Goal: Transaction & Acquisition: Purchase product/service

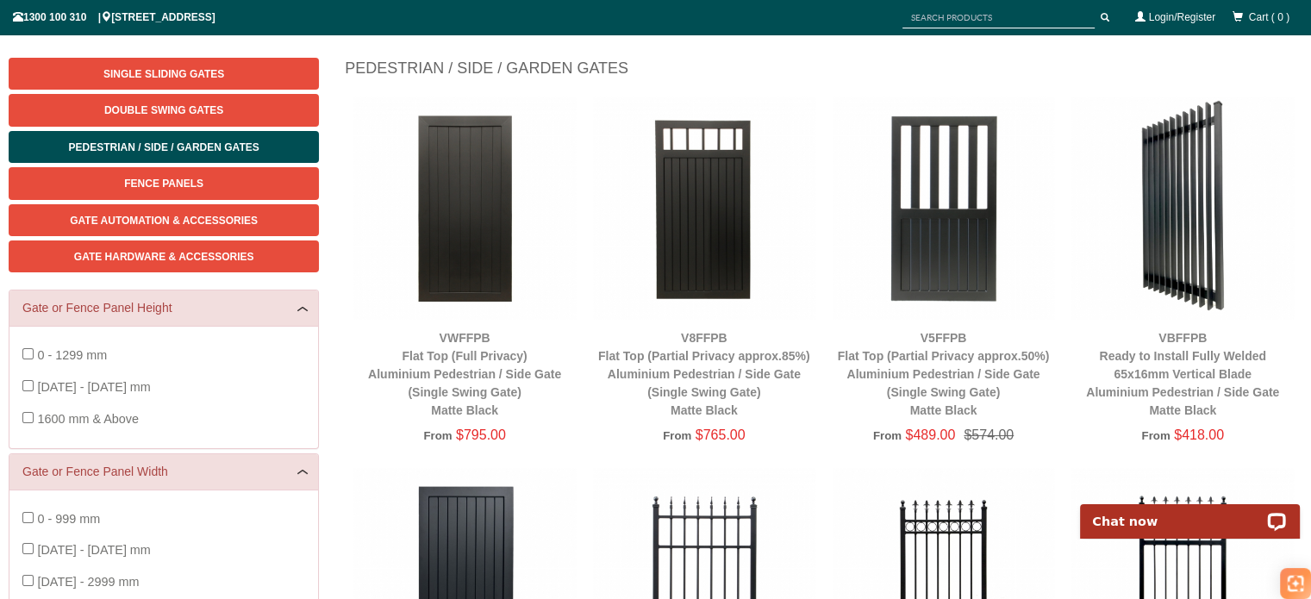
click at [715, 248] on img at bounding box center [704, 208] width 222 height 222
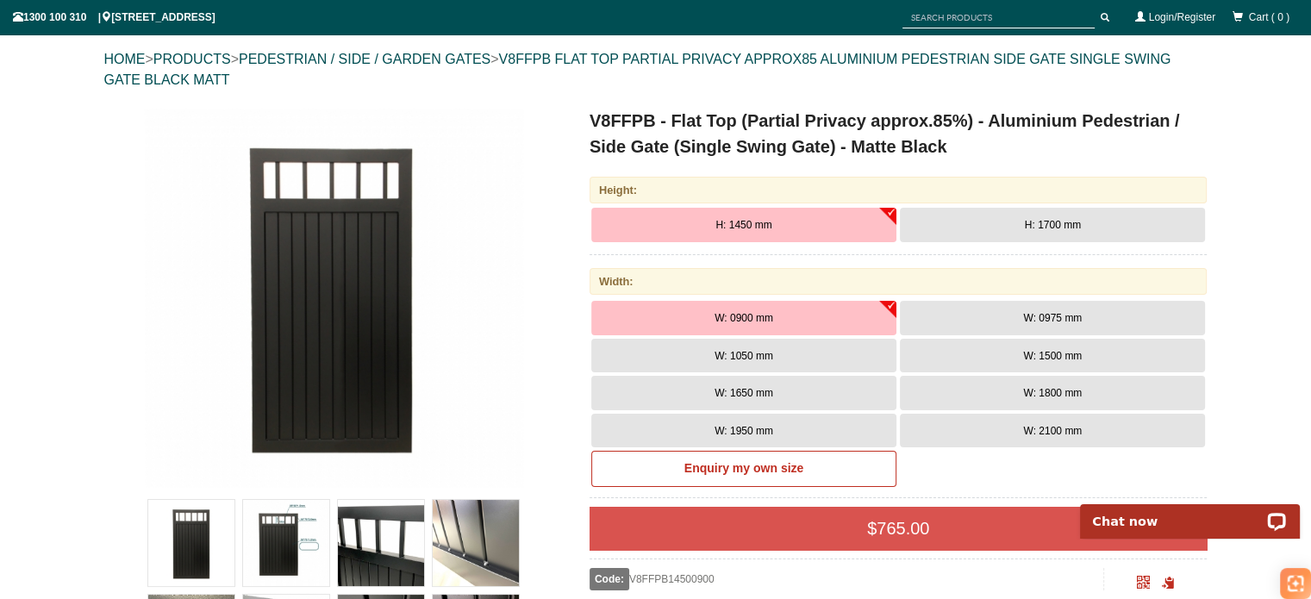
scroll to position [215, 0]
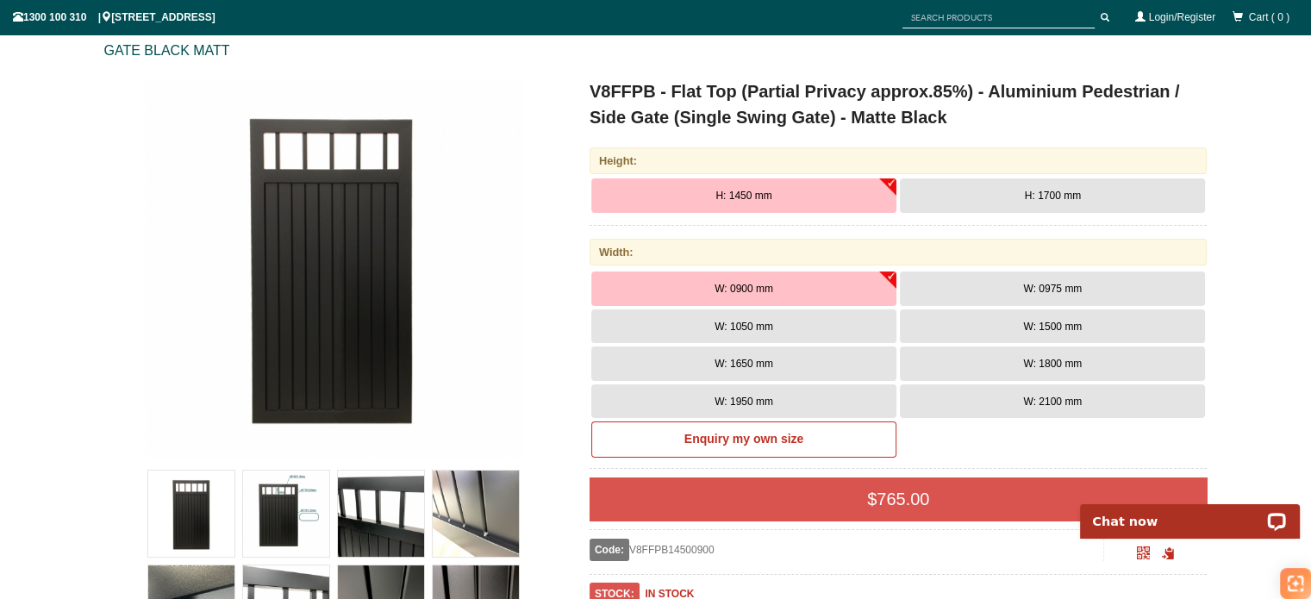
click at [496, 536] on img at bounding box center [476, 514] width 86 height 86
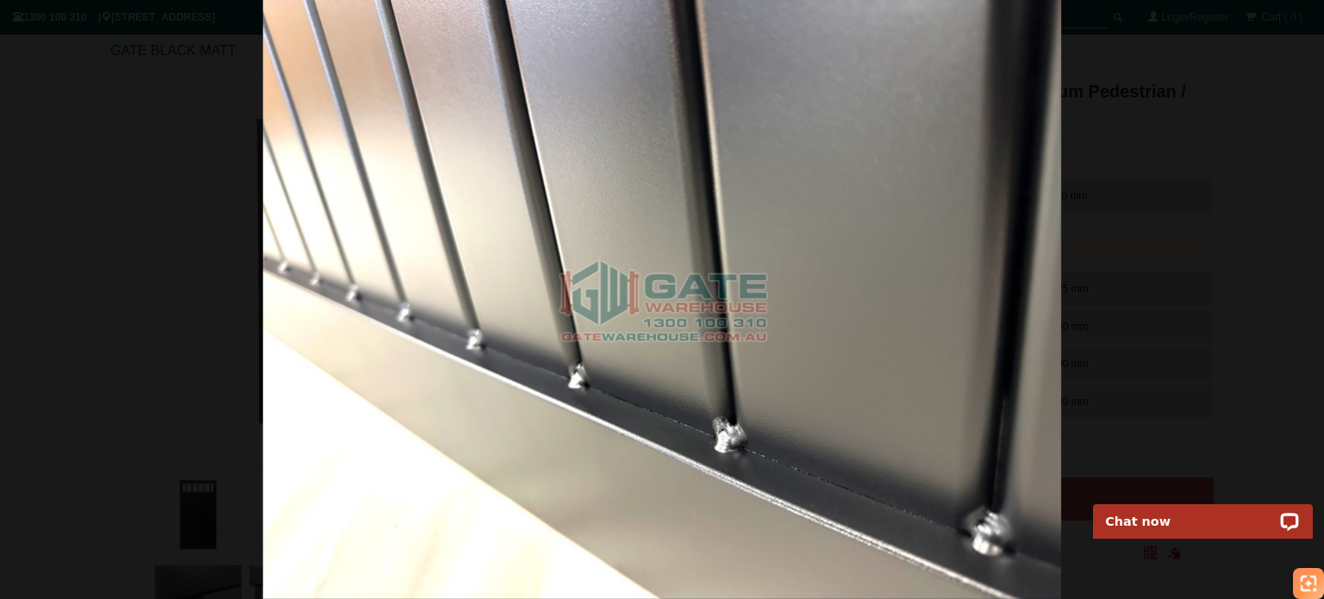
click at [909, 263] on img at bounding box center [662, 299] width 799 height 599
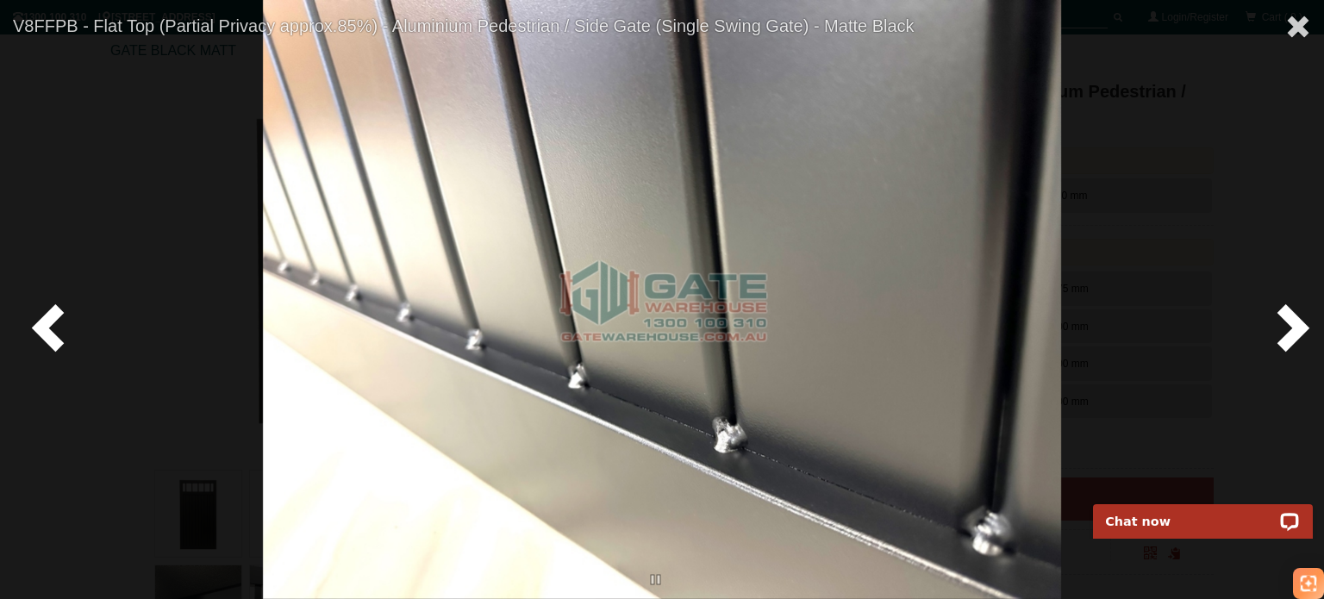
click at [59, 334] on span at bounding box center [52, 327] width 52 height 52
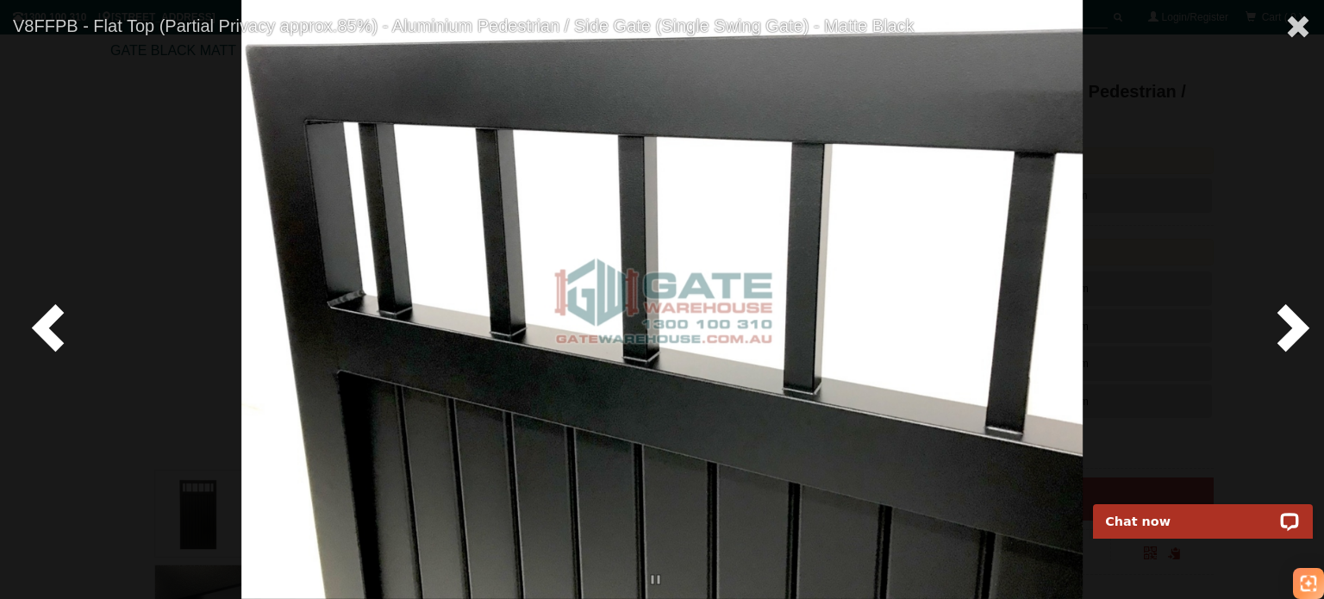
click at [1283, 315] on span at bounding box center [1289, 327] width 52 height 52
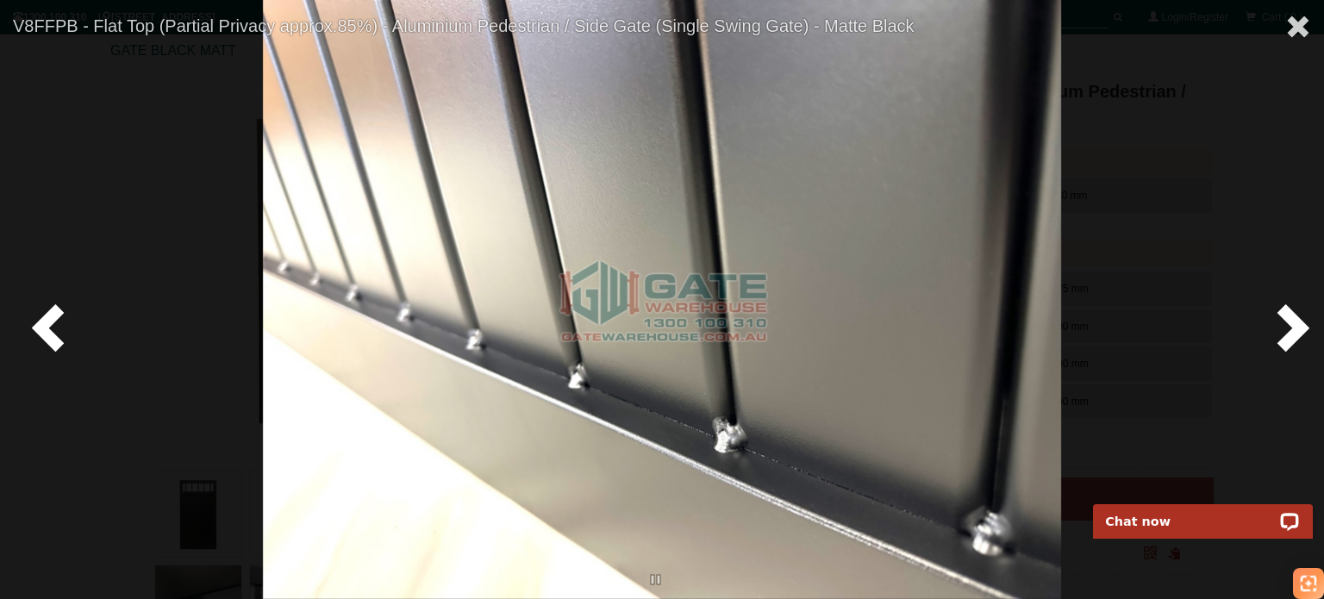
click at [1283, 315] on span at bounding box center [1289, 327] width 52 height 52
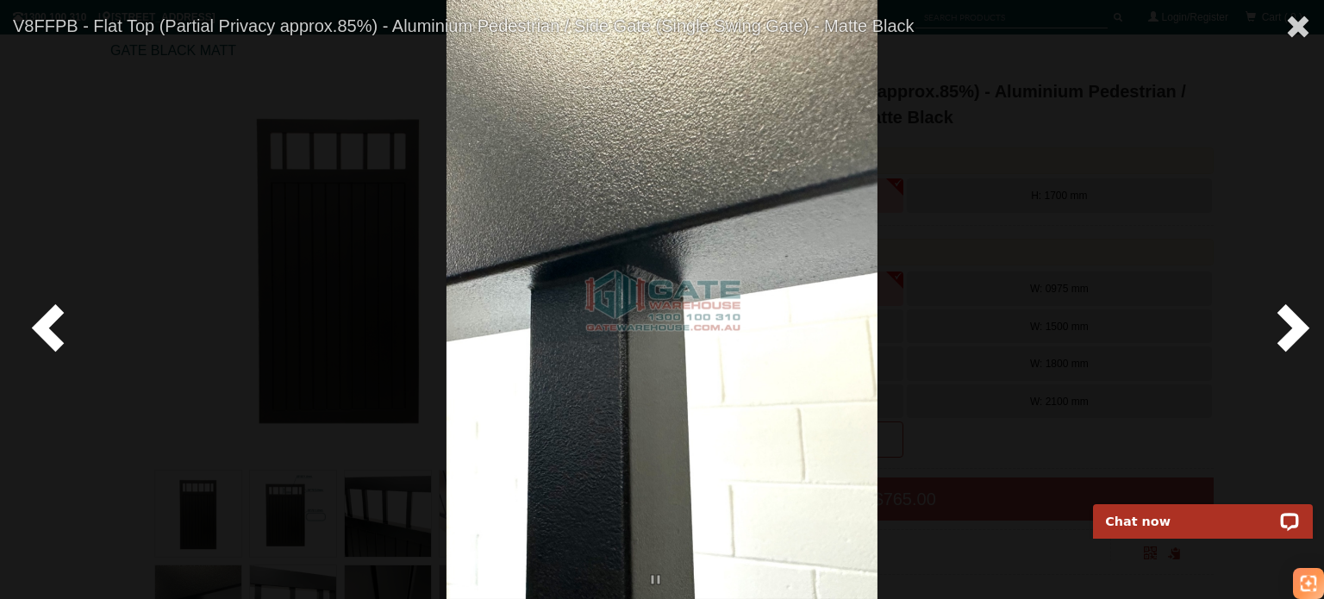
click at [1273, 316] on span at bounding box center [1289, 327] width 52 height 52
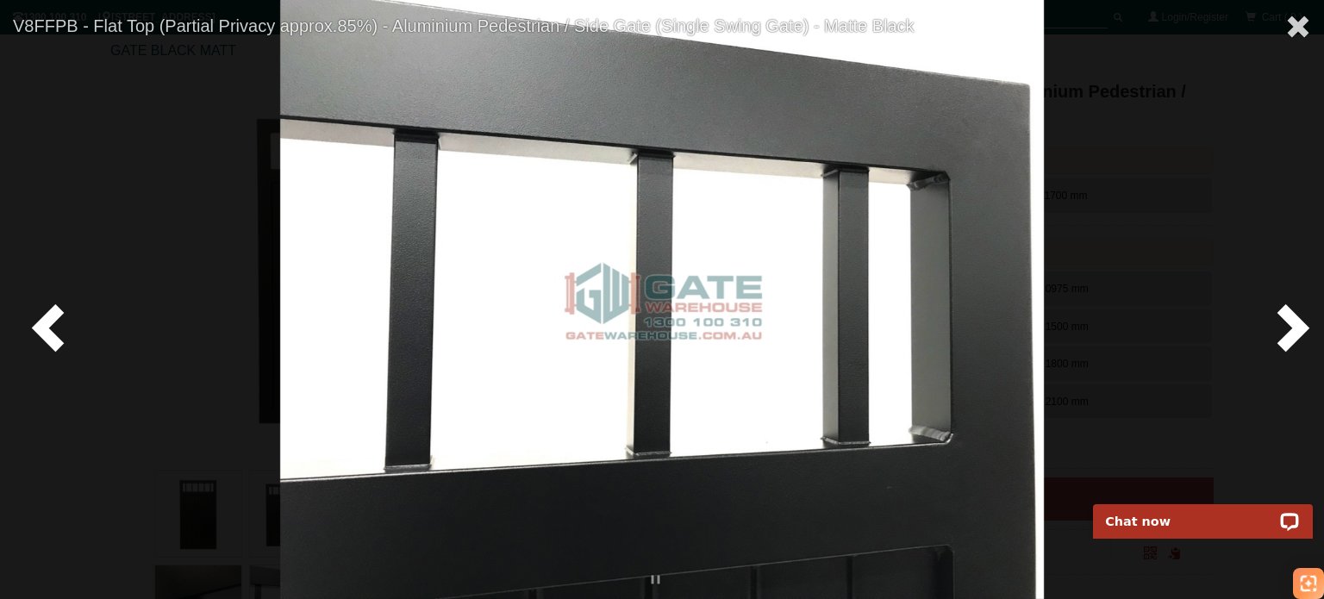
click at [1273, 316] on span at bounding box center [1289, 327] width 52 height 52
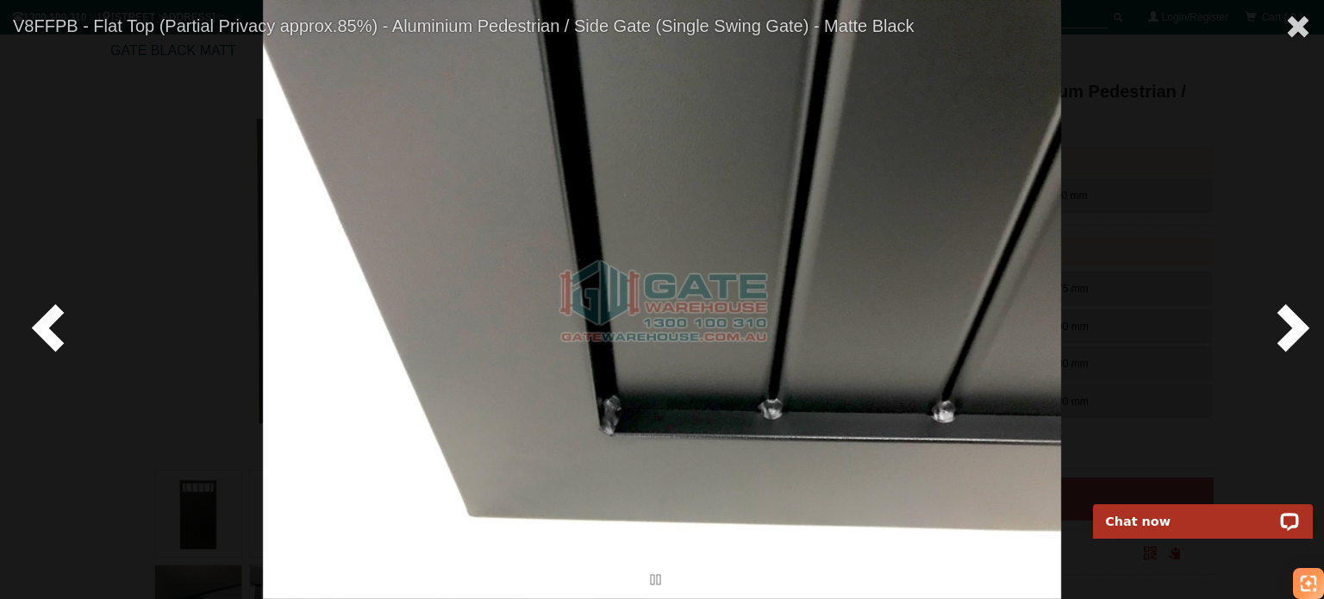
click at [1273, 316] on span at bounding box center [1289, 327] width 52 height 52
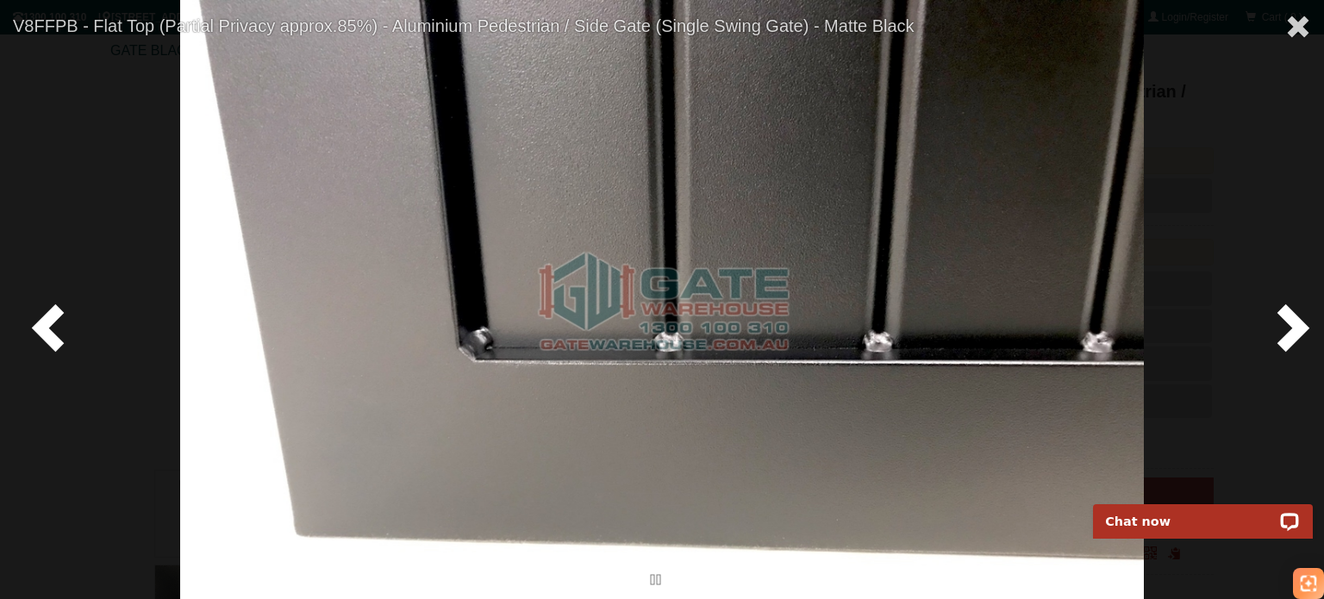
click at [1273, 316] on span at bounding box center [1289, 327] width 52 height 52
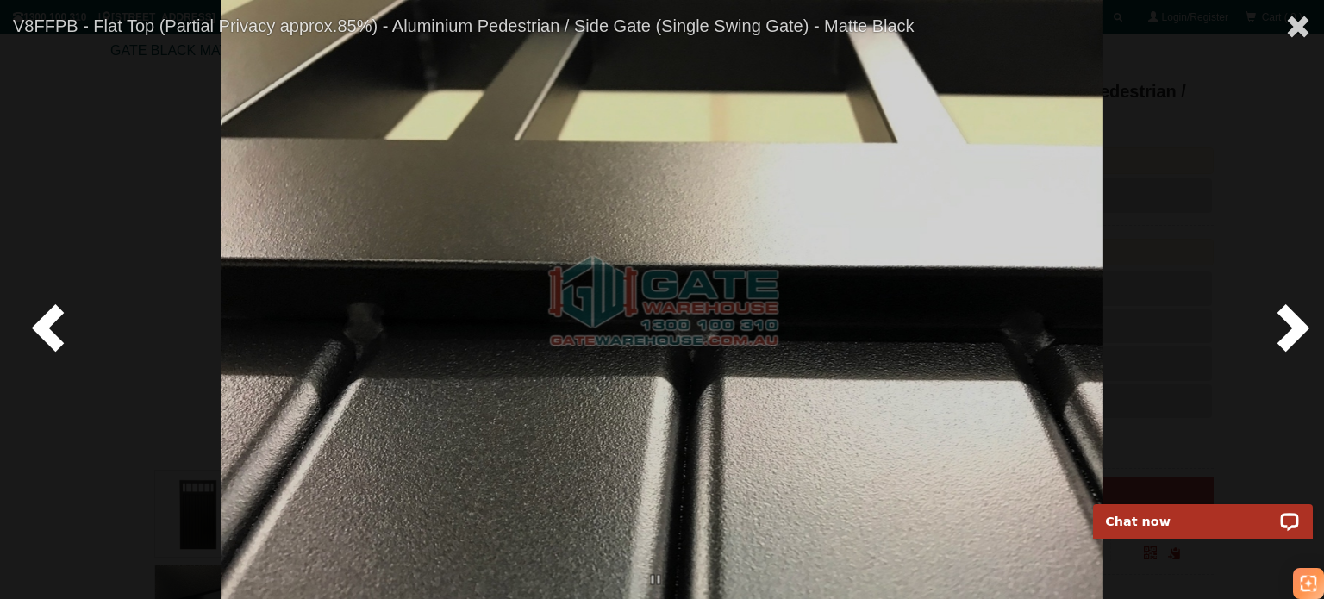
click at [1276, 316] on span at bounding box center [1289, 327] width 52 height 52
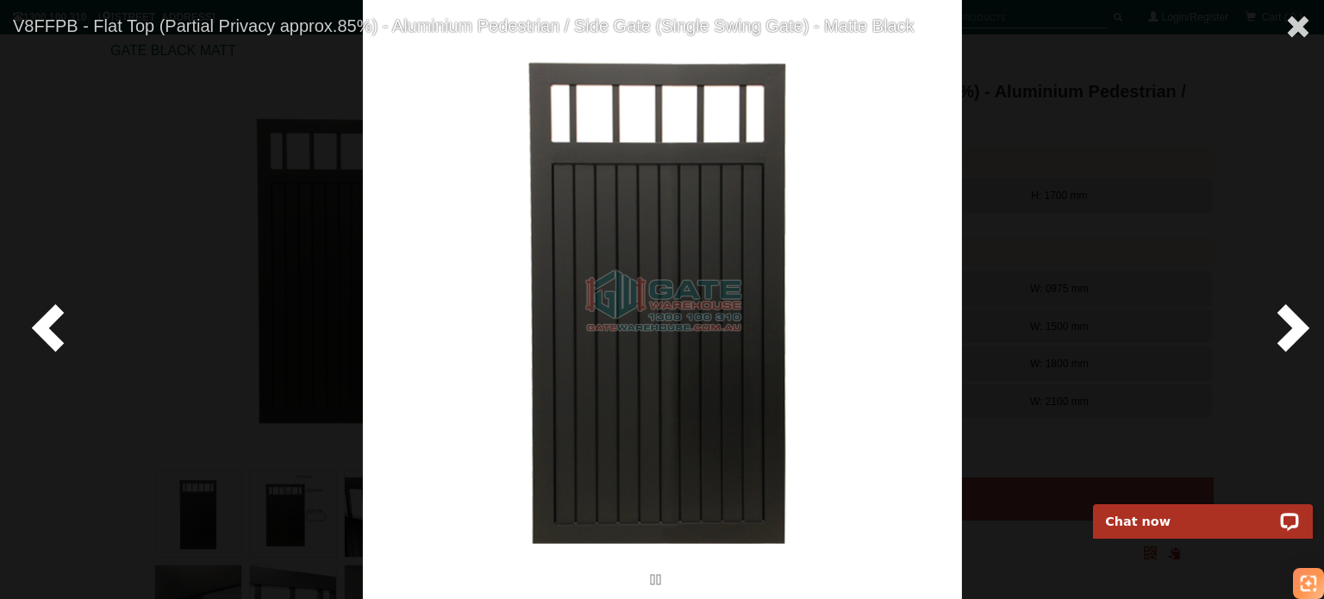
click at [1276, 316] on span at bounding box center [1289, 327] width 52 height 52
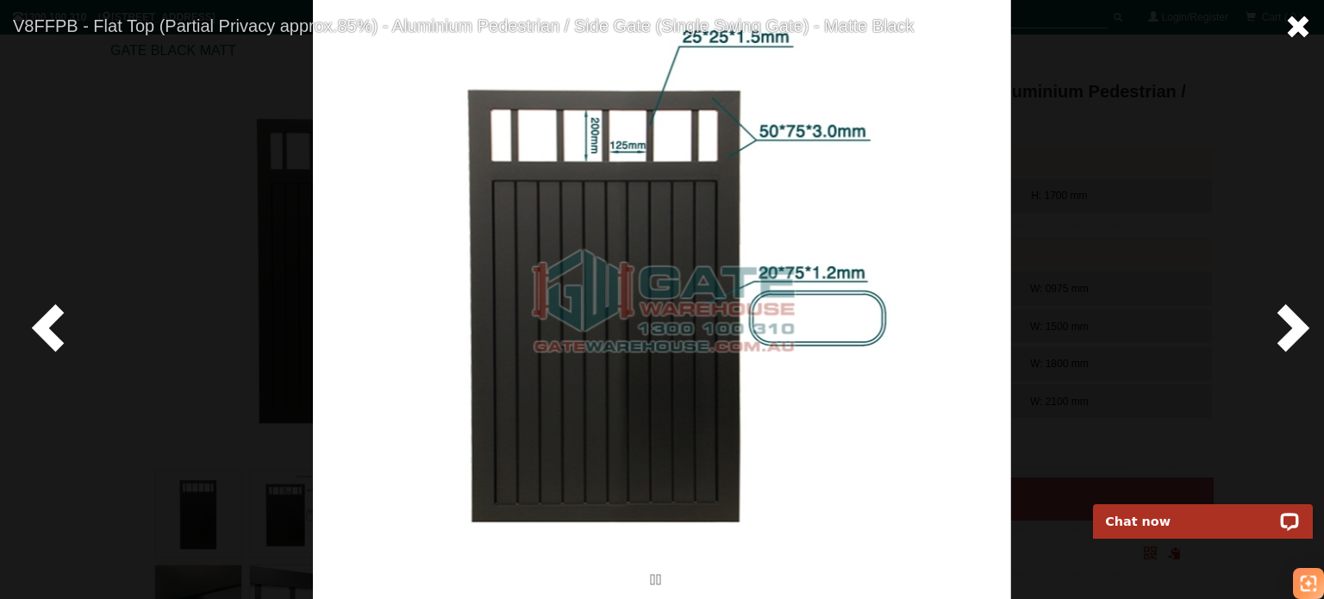
click at [1296, 9] on link at bounding box center [1298, 28] width 52 height 56
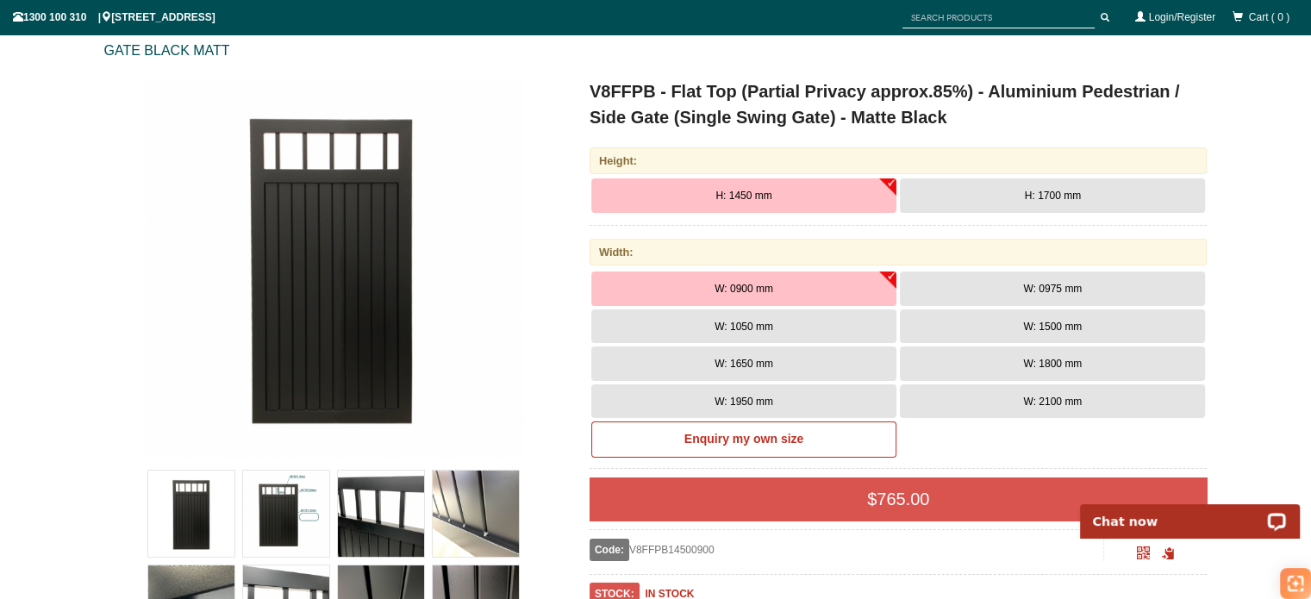
click at [751, 292] on span "W: 0900 mm" at bounding box center [743, 289] width 59 height 12
click at [742, 323] on span "W: 1050 mm" at bounding box center [743, 327] width 59 height 12
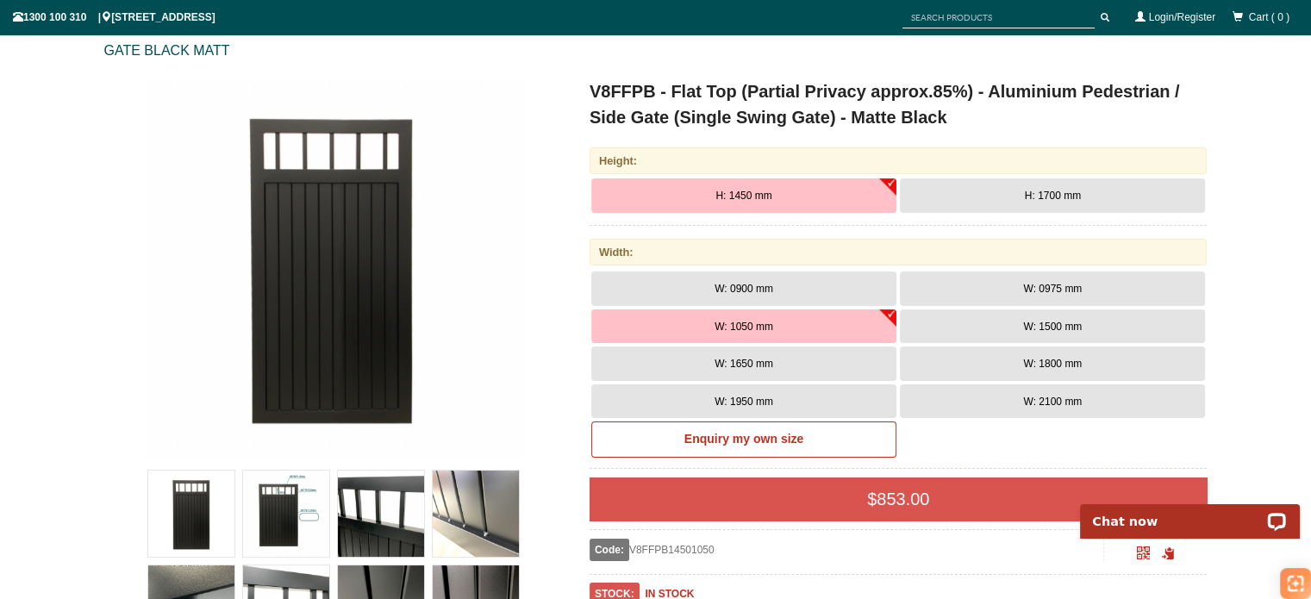
click at [1011, 195] on button "H: 1700 mm" at bounding box center [1052, 195] width 305 height 34
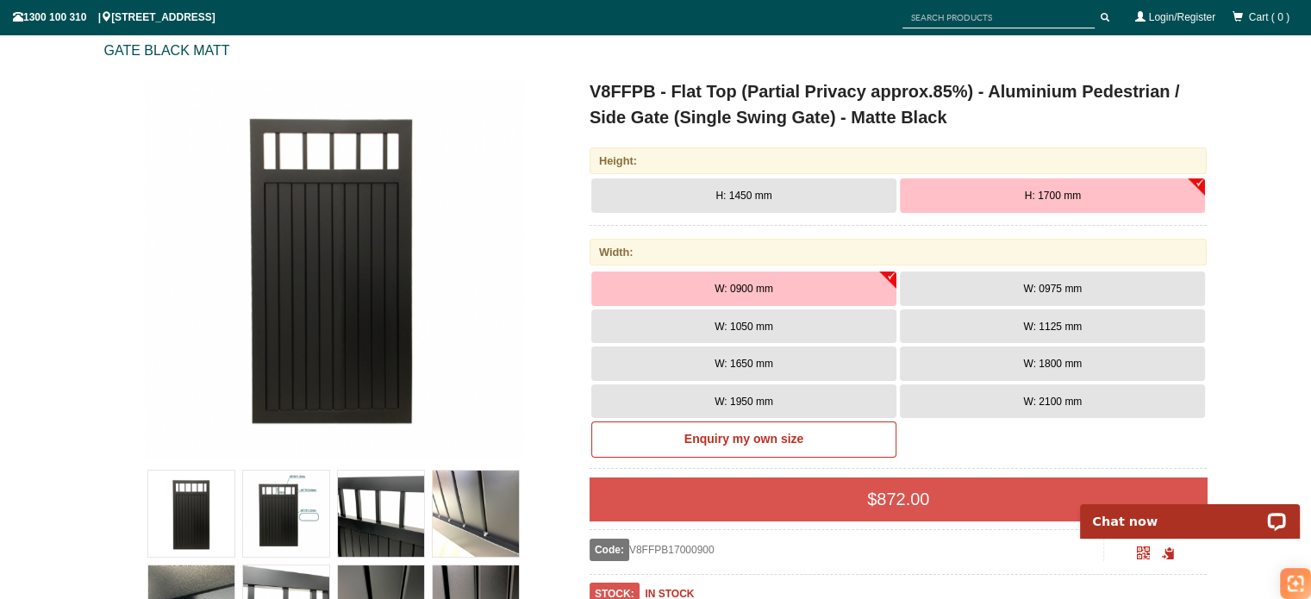
click at [1081, 285] on span "W: 0975 mm" at bounding box center [1052, 289] width 59 height 12
